Goal: Task Accomplishment & Management: Manage account settings

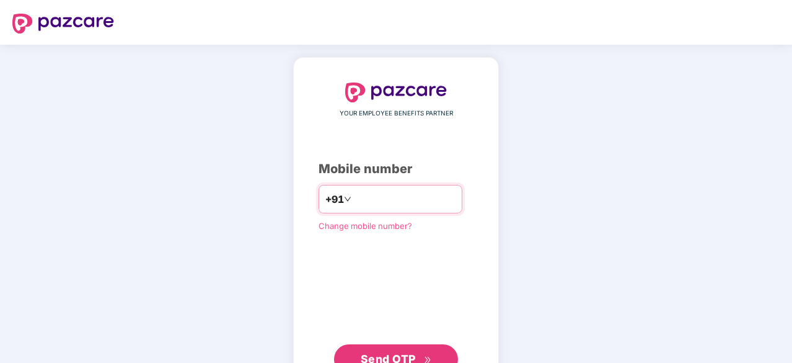
click at [358, 200] on input "number" at bounding box center [405, 199] width 102 height 20
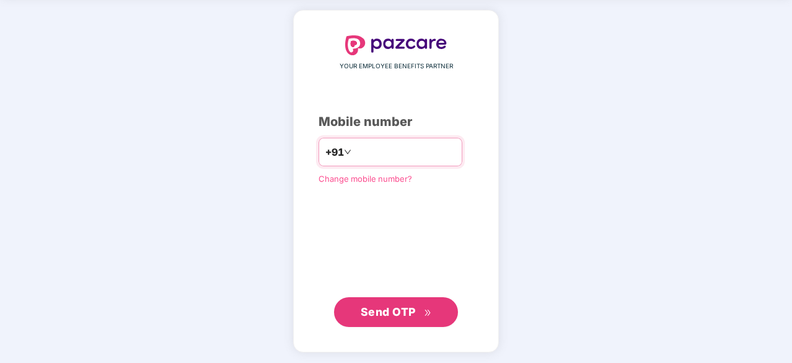
type input "**********"
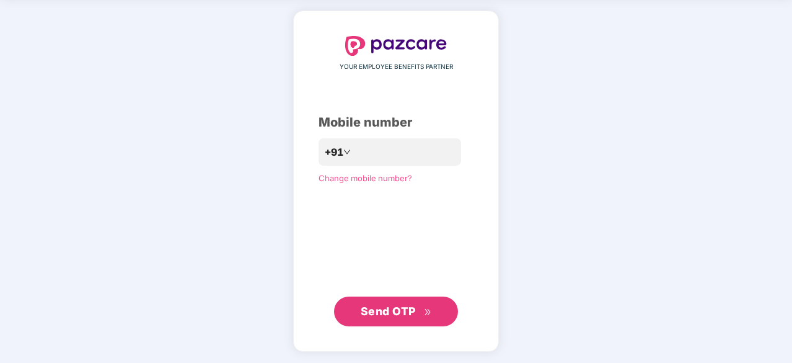
click at [393, 320] on button "Send OTP" at bounding box center [396, 311] width 124 height 30
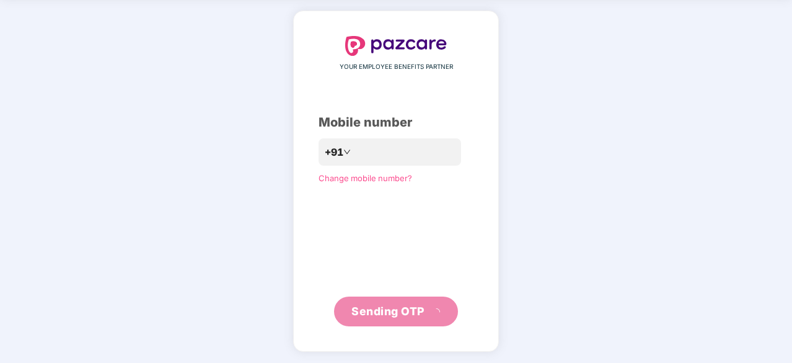
scroll to position [41, 0]
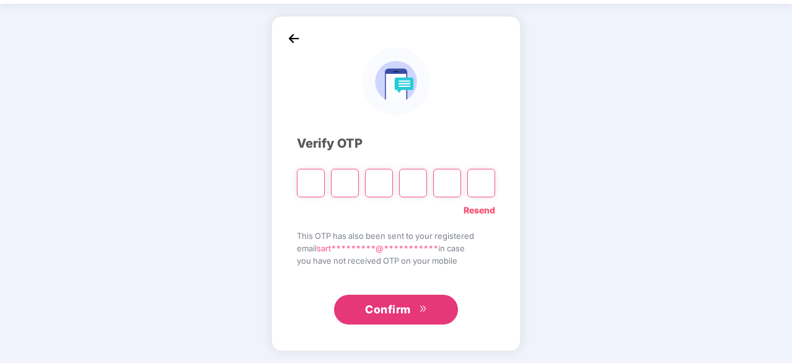
type input "*"
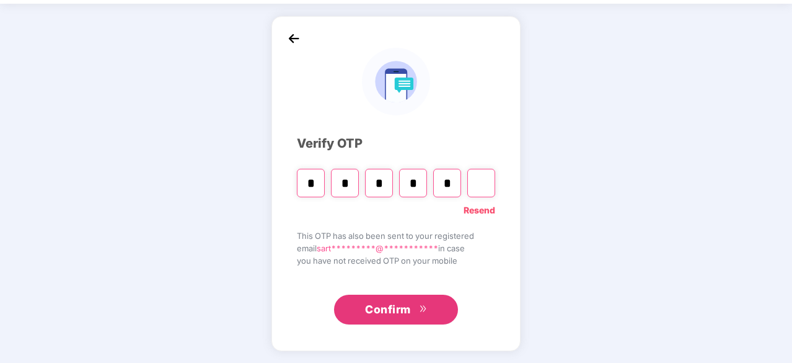
type input "*"
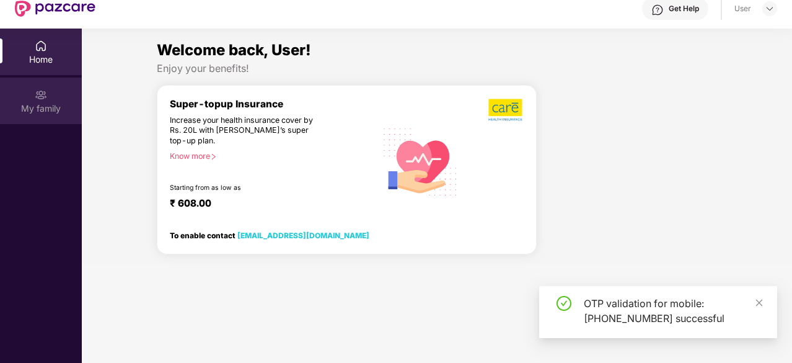
click at [60, 107] on div "My family" at bounding box center [41, 108] width 82 height 12
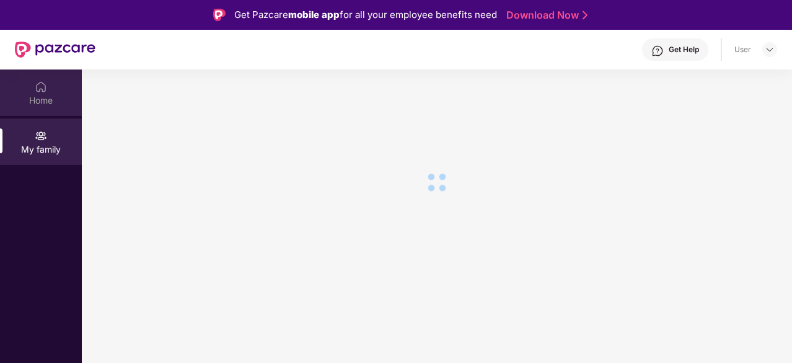
click at [32, 102] on div "Home" at bounding box center [41, 100] width 82 height 12
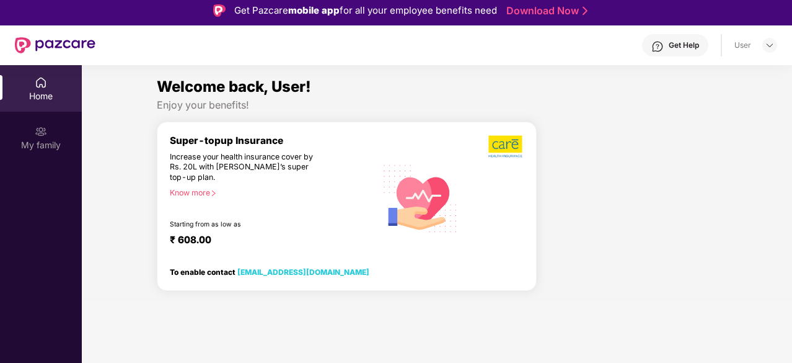
scroll to position [5, 0]
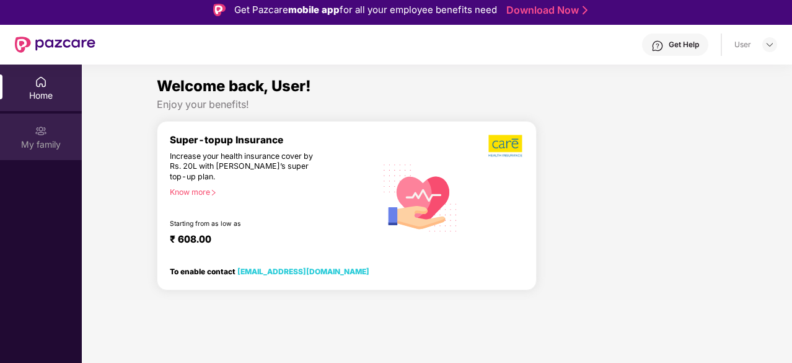
click at [67, 143] on div "My family" at bounding box center [41, 144] width 82 height 12
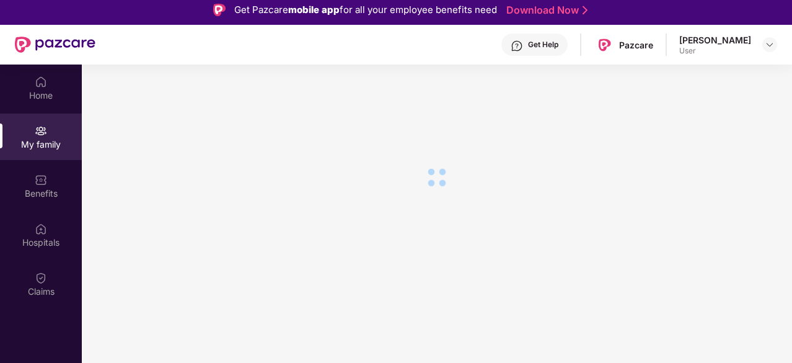
click at [174, 196] on section at bounding box center [437, 245] width 710 height 363
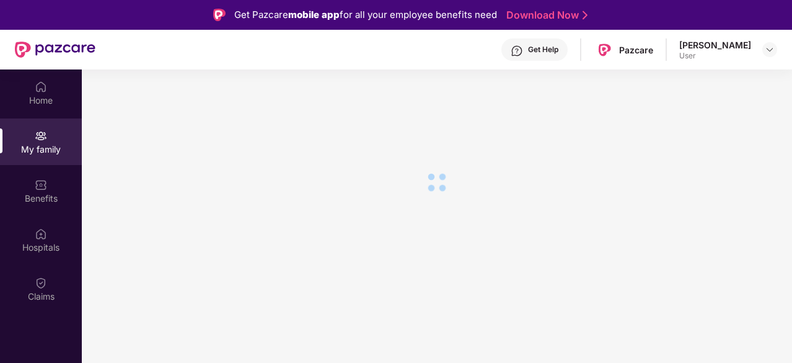
click at [744, 48] on div "[PERSON_NAME]" at bounding box center [715, 45] width 72 height 12
click at [765, 51] on img at bounding box center [770, 50] width 10 height 10
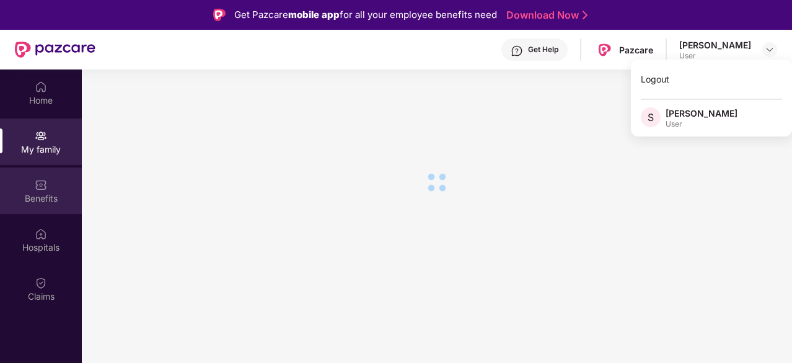
click at [53, 188] on div "Benefits" at bounding box center [41, 190] width 82 height 46
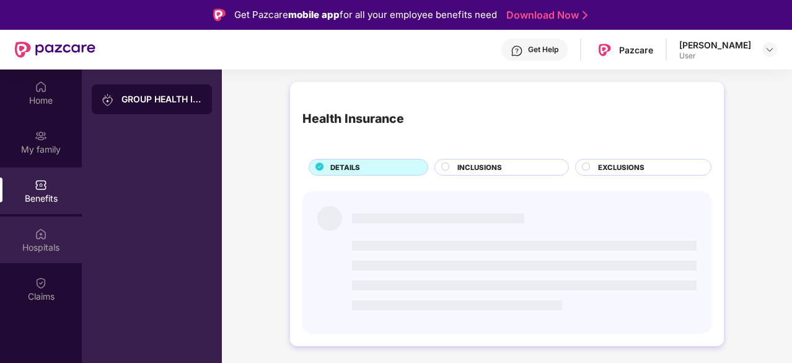
click at [25, 241] on div "Hospitals" at bounding box center [41, 247] width 82 height 12
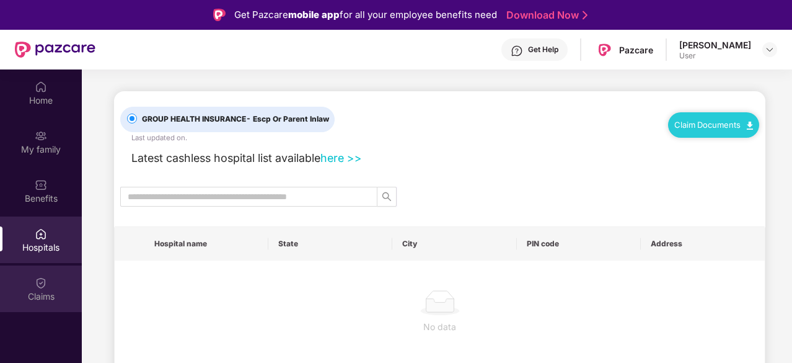
click at [45, 291] on div "Claims" at bounding box center [41, 296] width 82 height 12
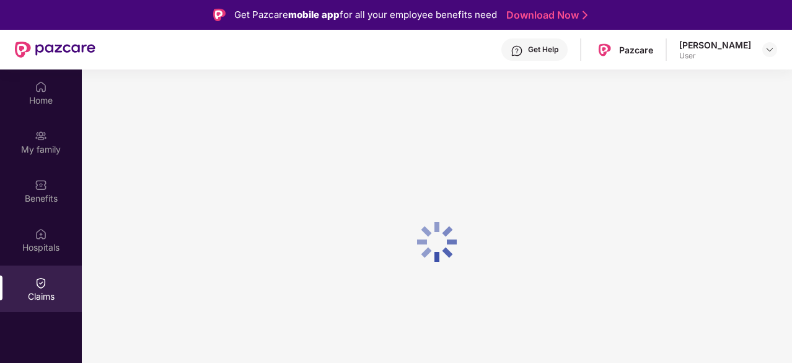
click at [754, 49] on div "[PERSON_NAME] User" at bounding box center [728, 50] width 98 height 22
click at [770, 53] on img at bounding box center [770, 50] width 10 height 10
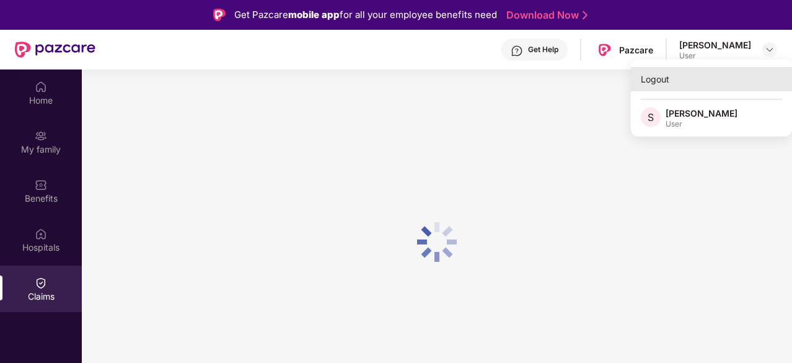
click at [653, 87] on div "Logout" at bounding box center [711, 79] width 161 height 24
